Goal: Task Accomplishment & Management: Complete application form

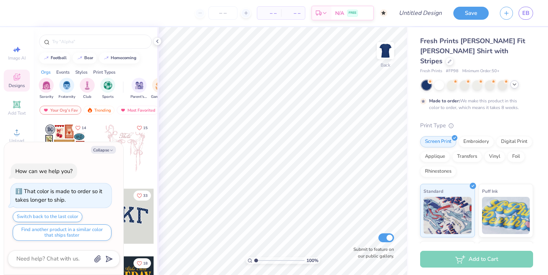
click at [510, 81] on div at bounding box center [514, 85] width 8 height 8
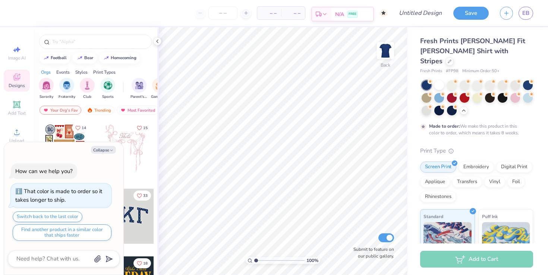
click at [324, 14] on icon at bounding box center [325, 14] width 6 height 6
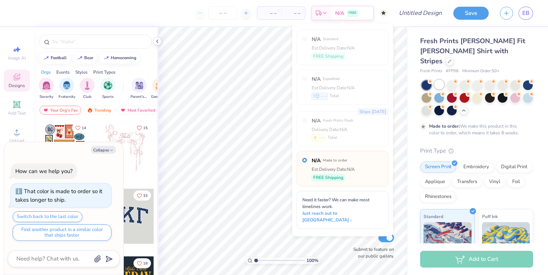
click at [437, 80] on div at bounding box center [439, 85] width 10 height 10
type textarea "x"
radio input "true"
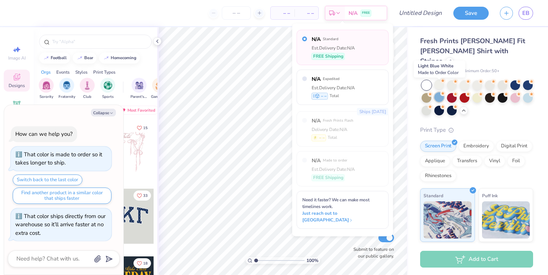
click at [442, 92] on div at bounding box center [439, 97] width 10 height 10
type textarea "x"
radio input "false"
radio input "true"
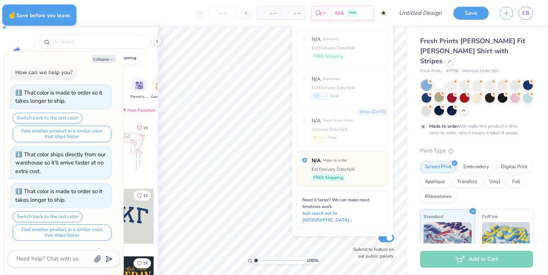
type textarea "x"
